Goal: Information Seeking & Learning: Learn about a topic

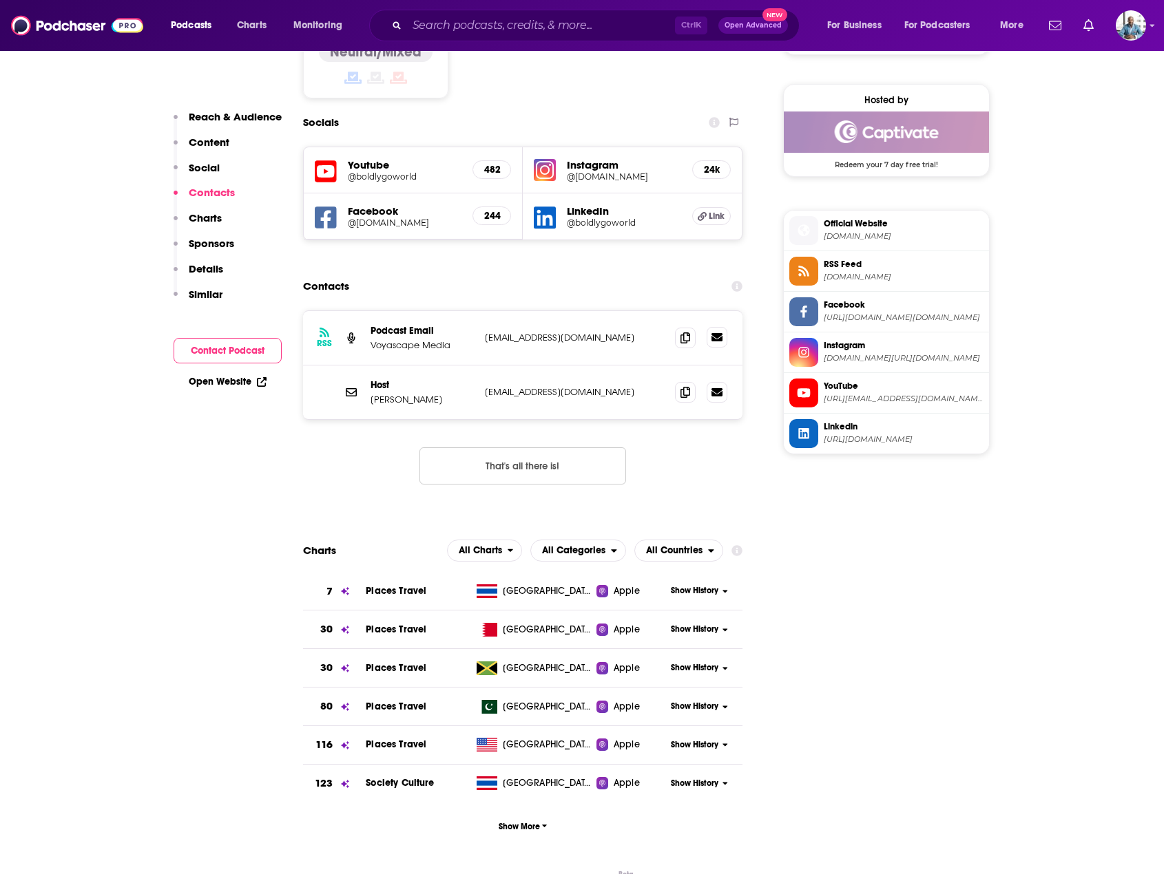
scroll to position [1170, 0]
click at [523, 821] on span "Show More" at bounding box center [522, 826] width 49 height 10
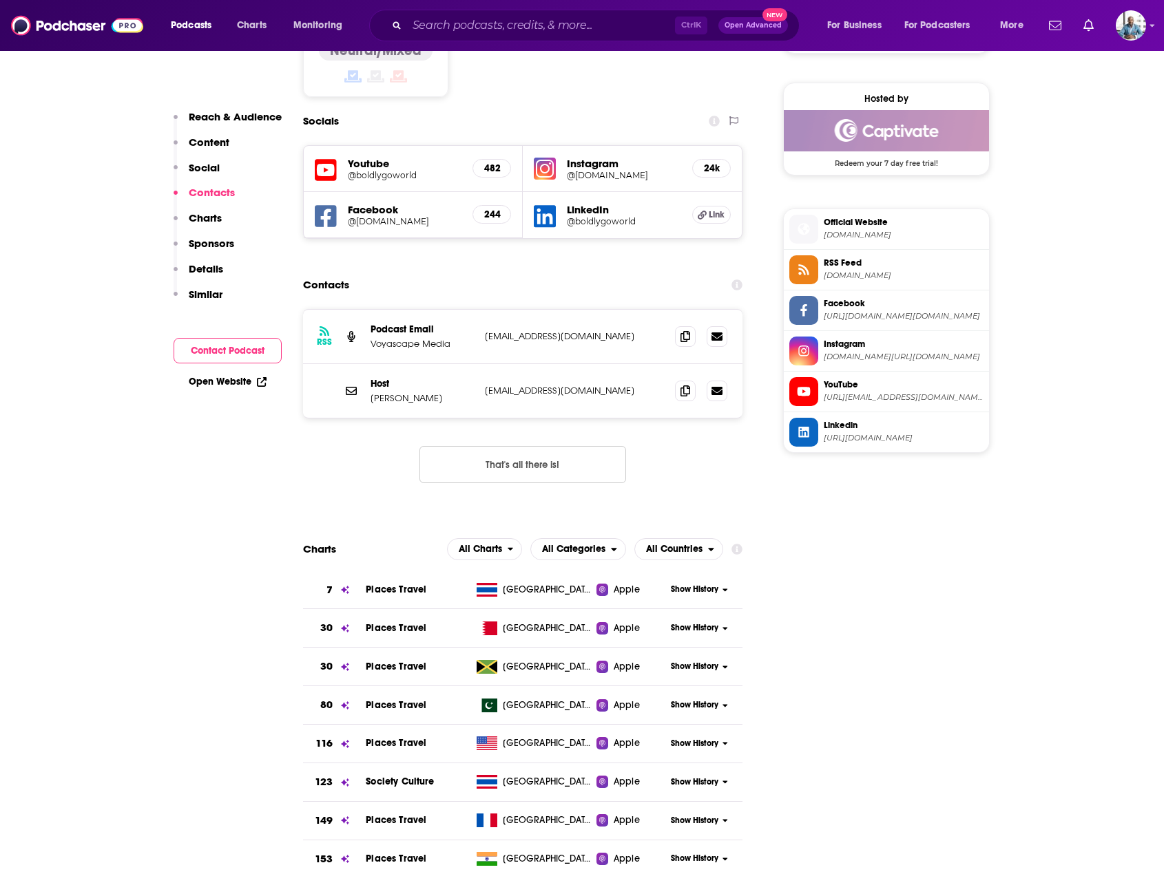
click at [710, 738] on span "Show History" at bounding box center [695, 744] width 48 height 12
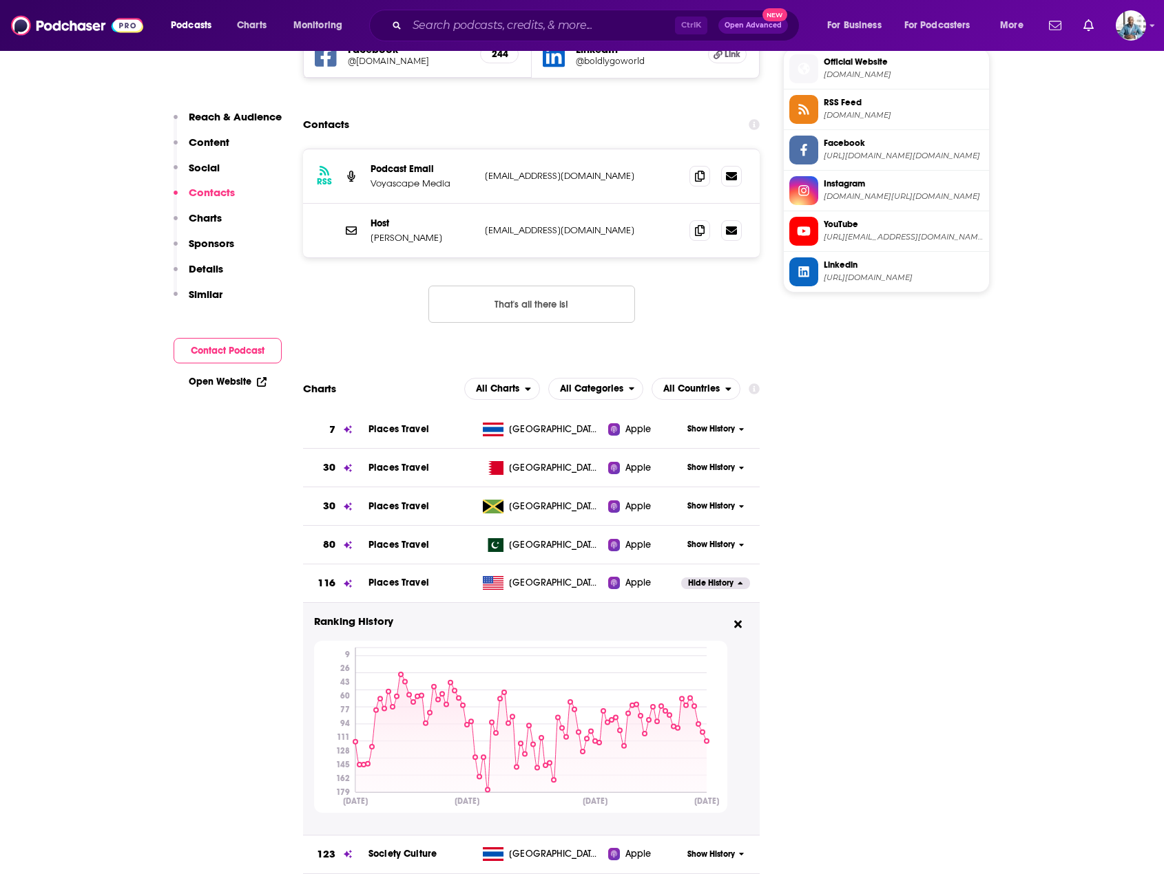
scroll to position [1377, 0]
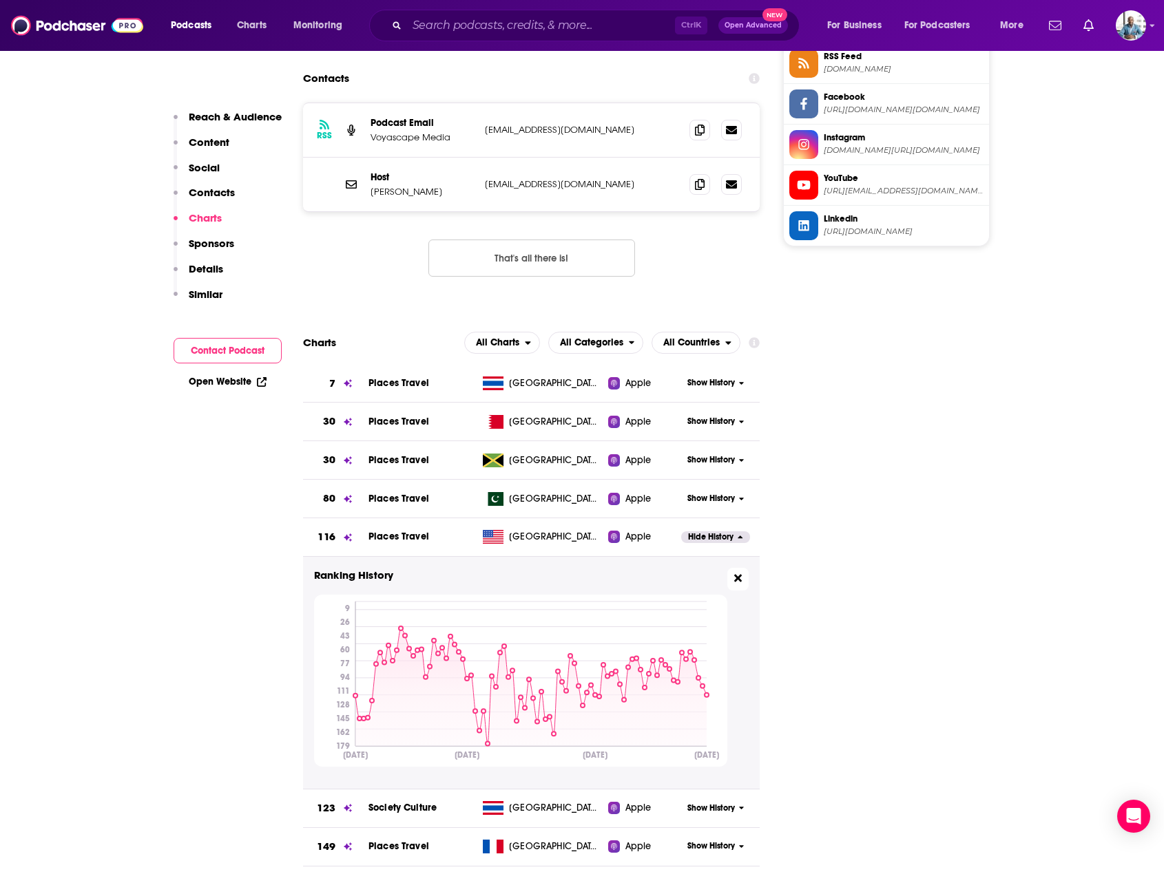
click at [741, 574] on icon at bounding box center [738, 578] width 8 height 8
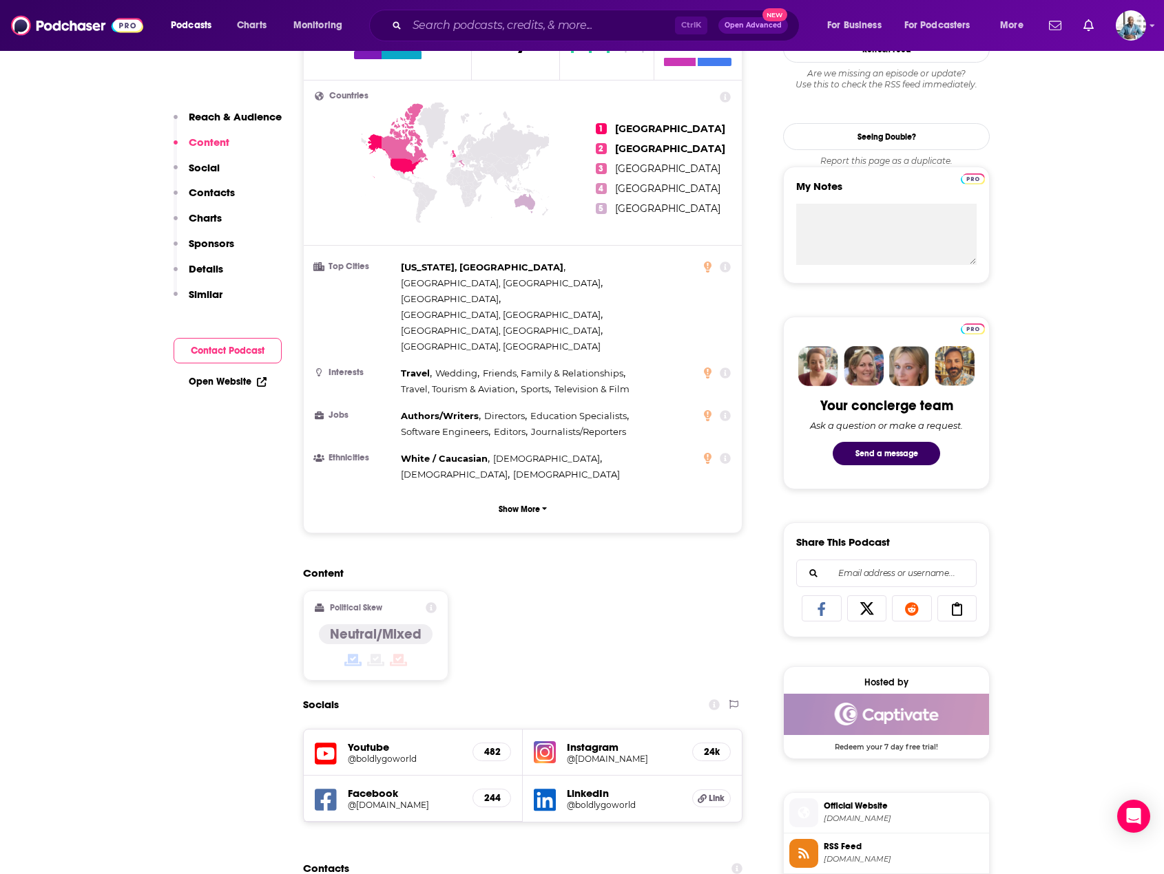
scroll to position [482, 0]
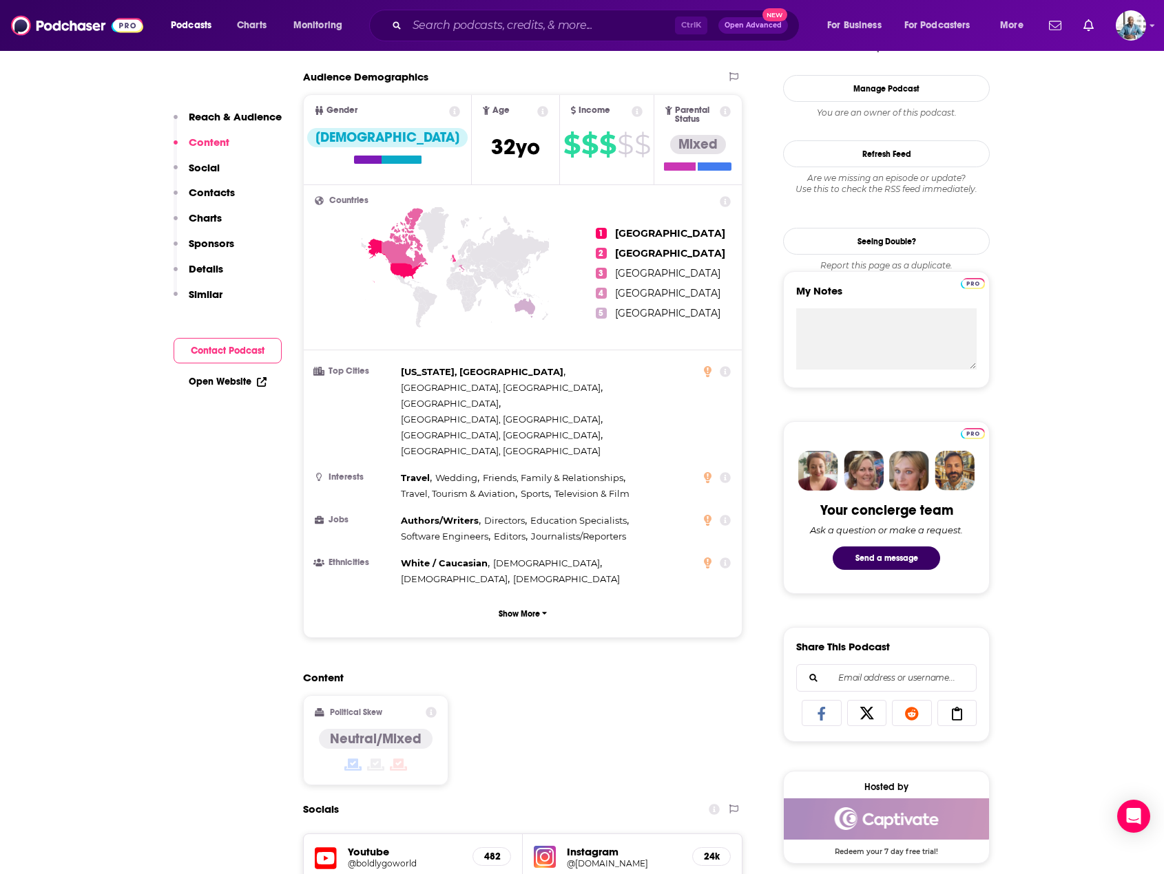
click at [449, 112] on icon at bounding box center [454, 111] width 11 height 11
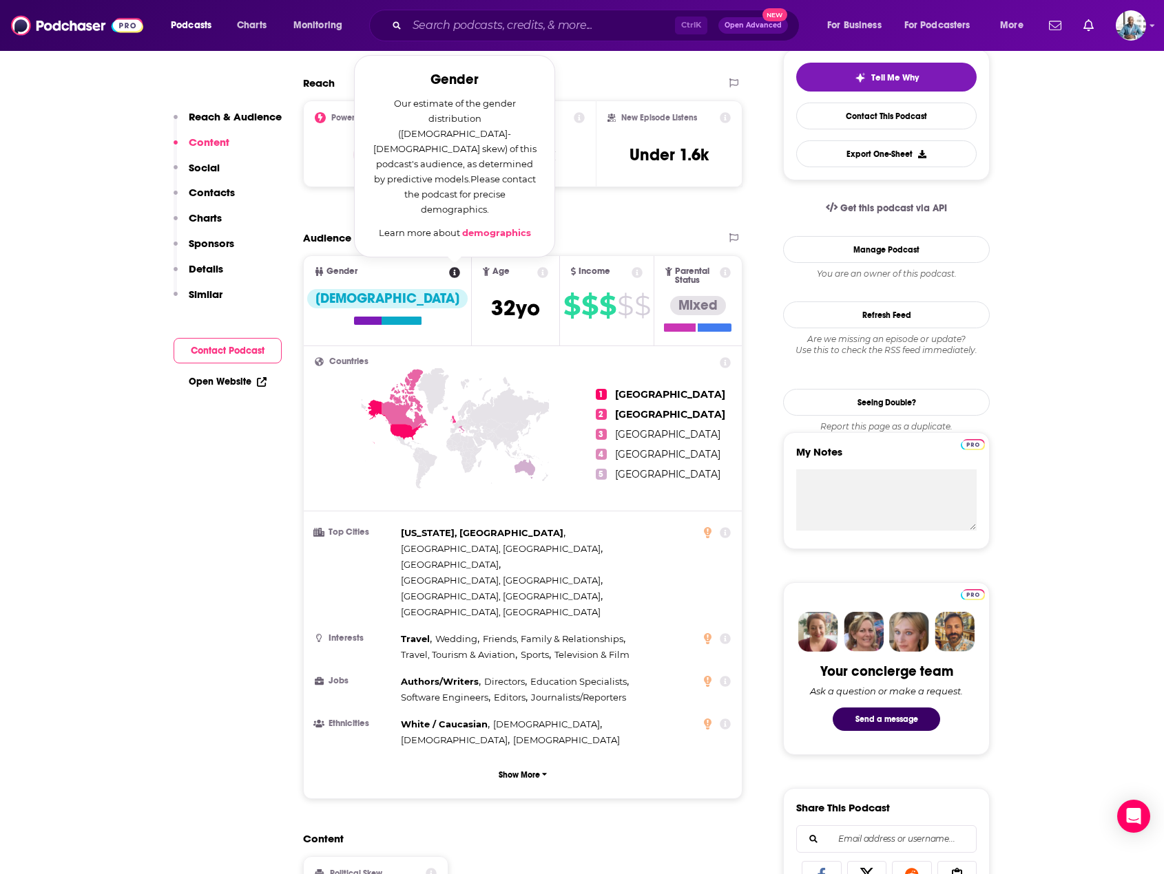
scroll to position [275, 0]
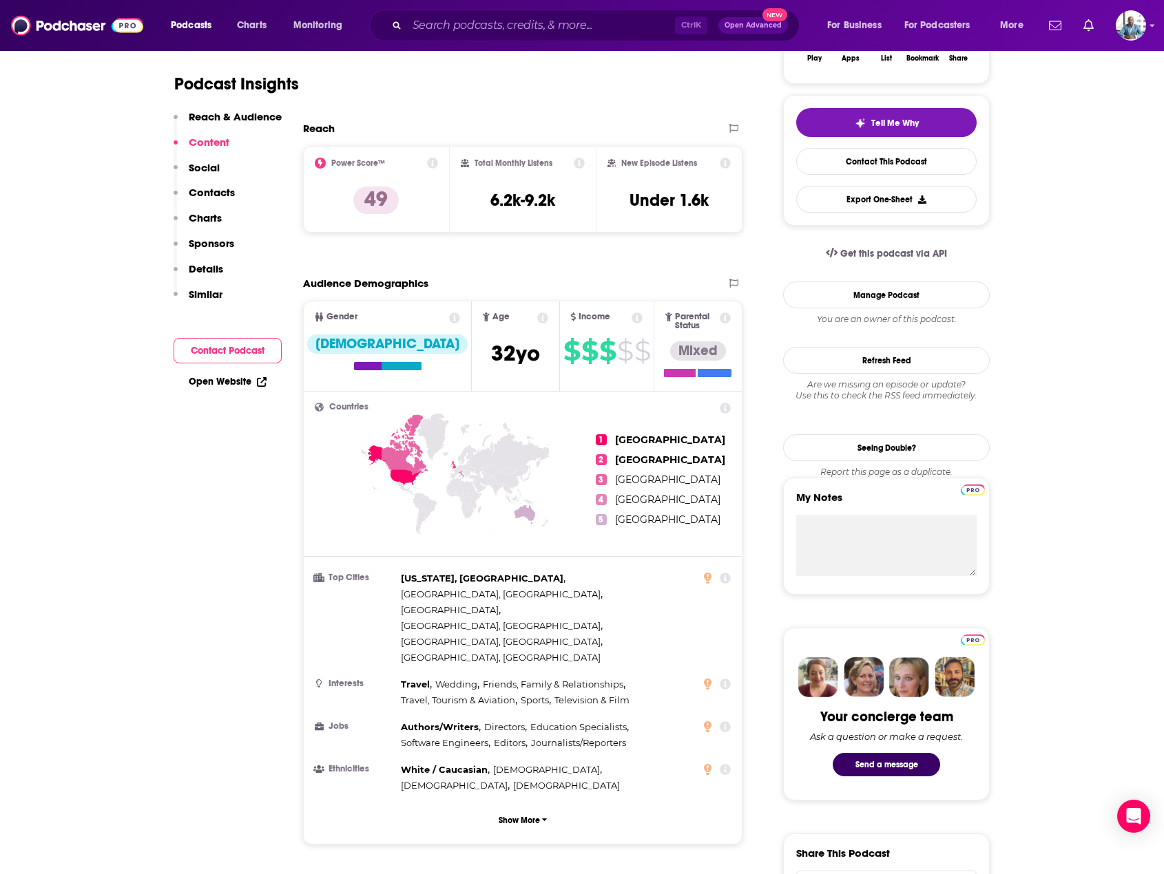
click at [511, 312] on span "Age [DEMOGRAPHIC_DATA] yo" at bounding box center [515, 346] width 87 height 89
click at [537, 315] on icon at bounding box center [542, 318] width 11 height 11
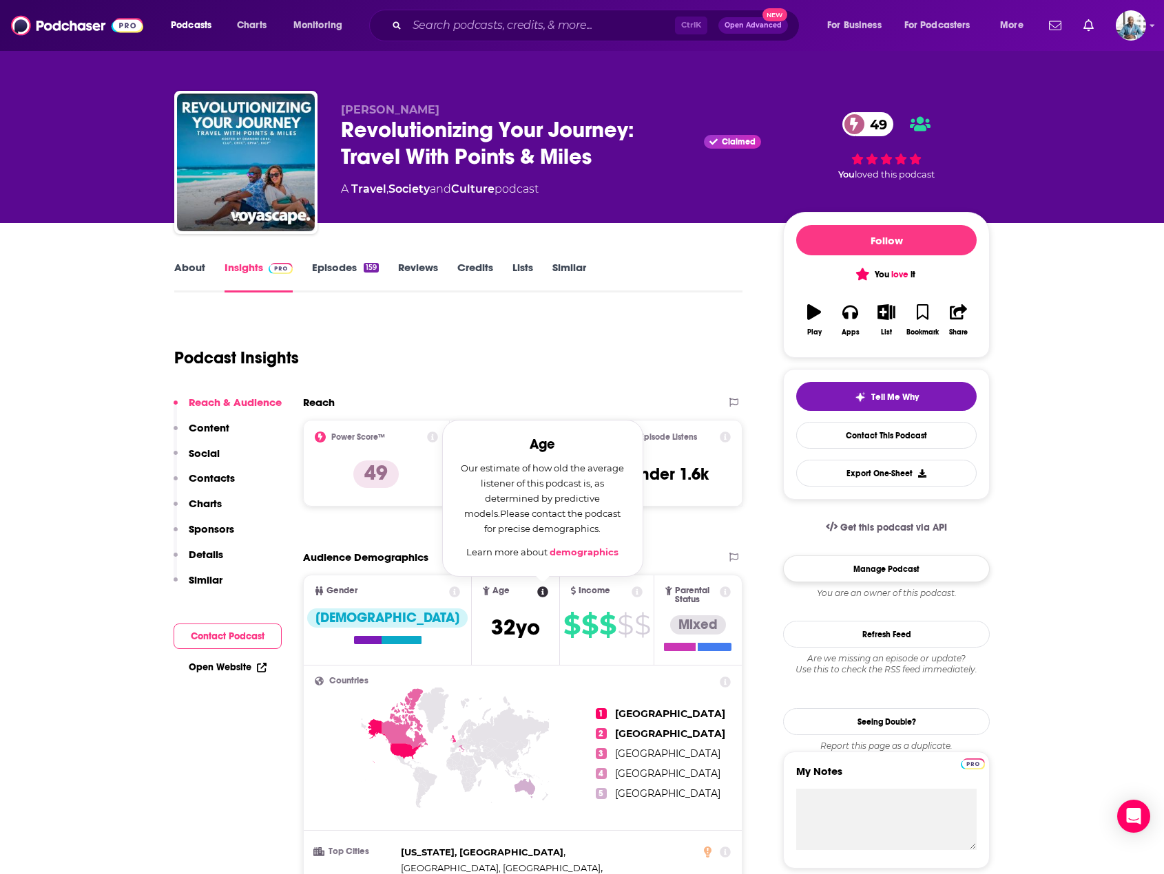
scroll to position [0, 0]
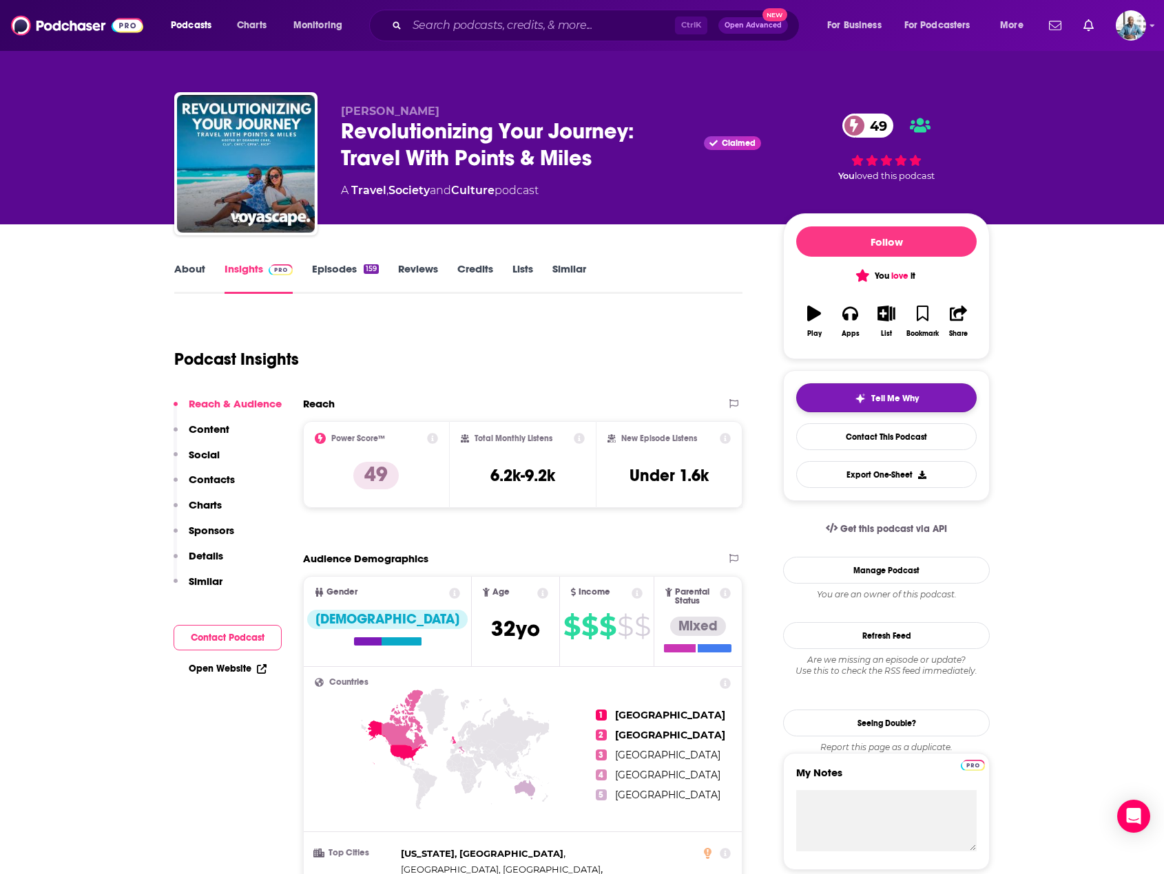
click at [872, 403] on span "Tell Me Why" at bounding box center [895, 398] width 48 height 11
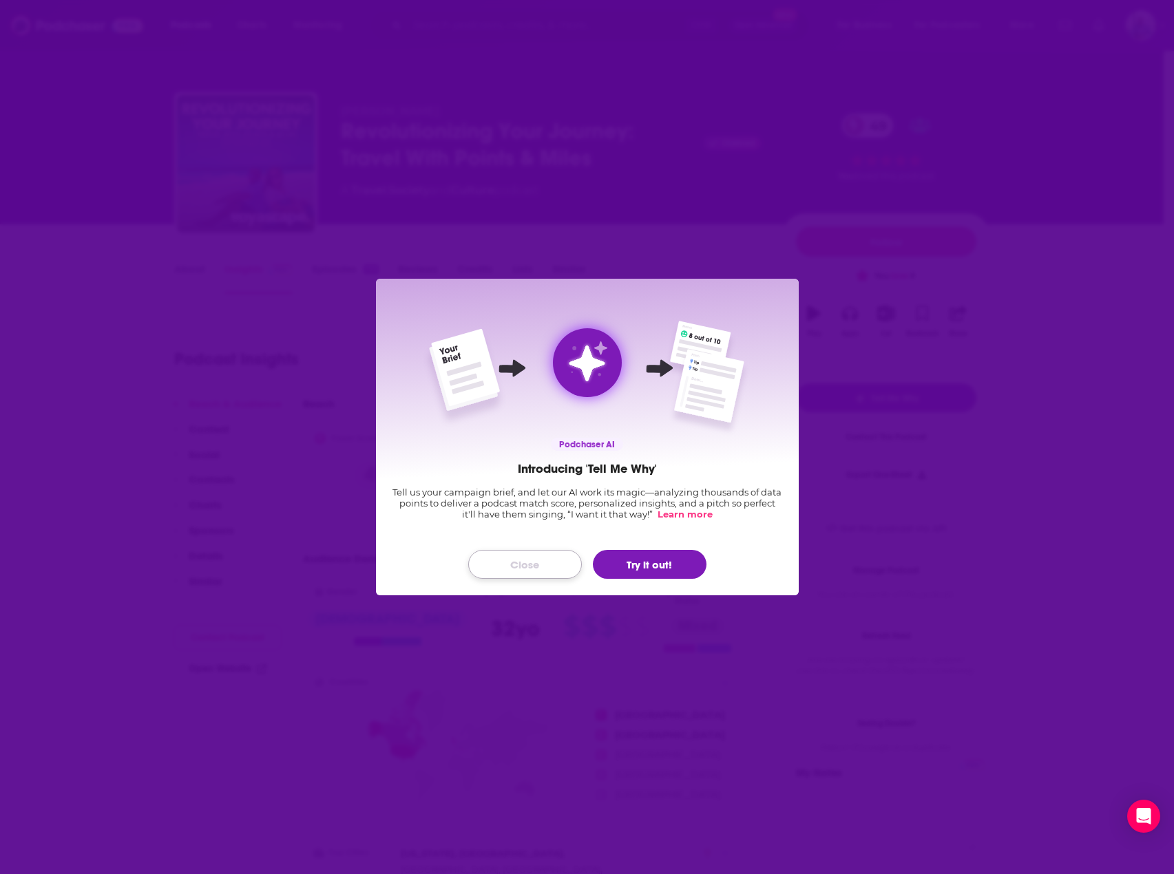
click at [525, 567] on button "Close" at bounding box center [525, 564] width 114 height 29
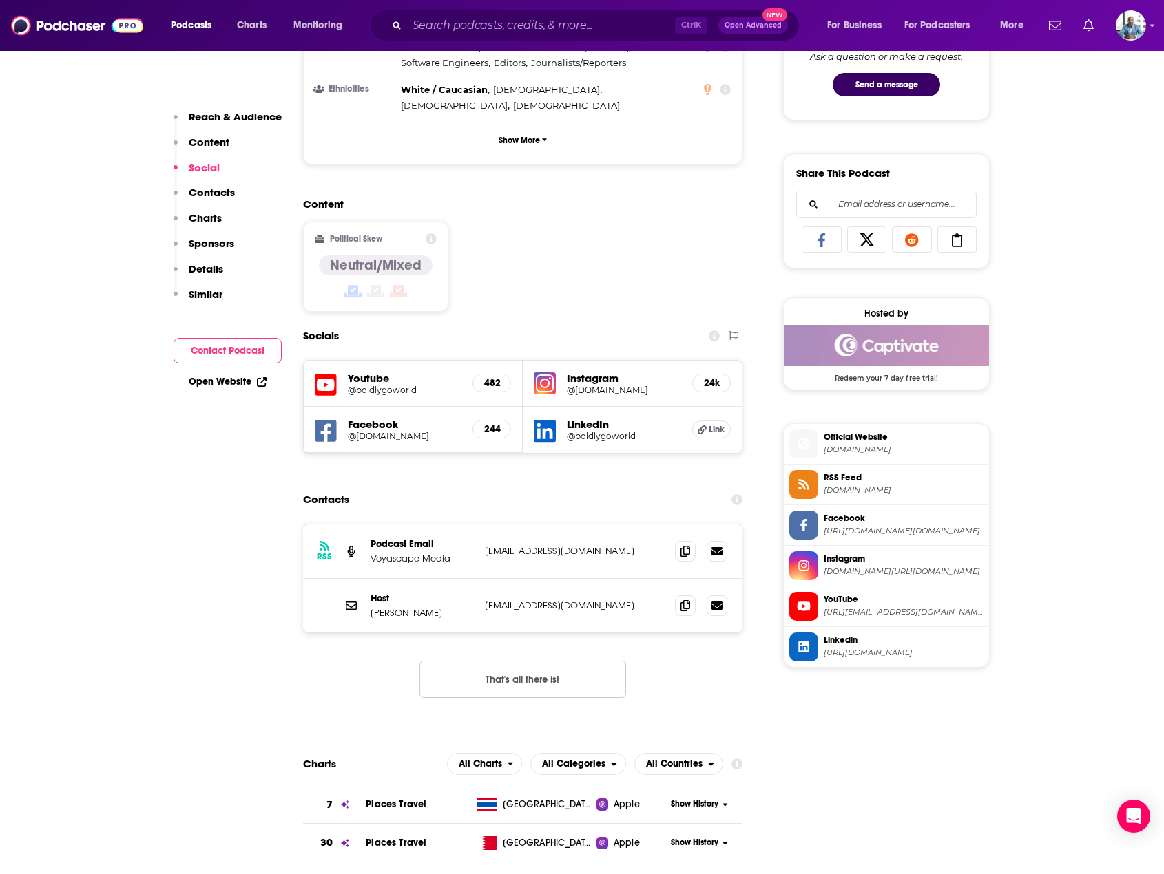
scroll to position [1170, 0]
